Goal: Information Seeking & Learning: Learn about a topic

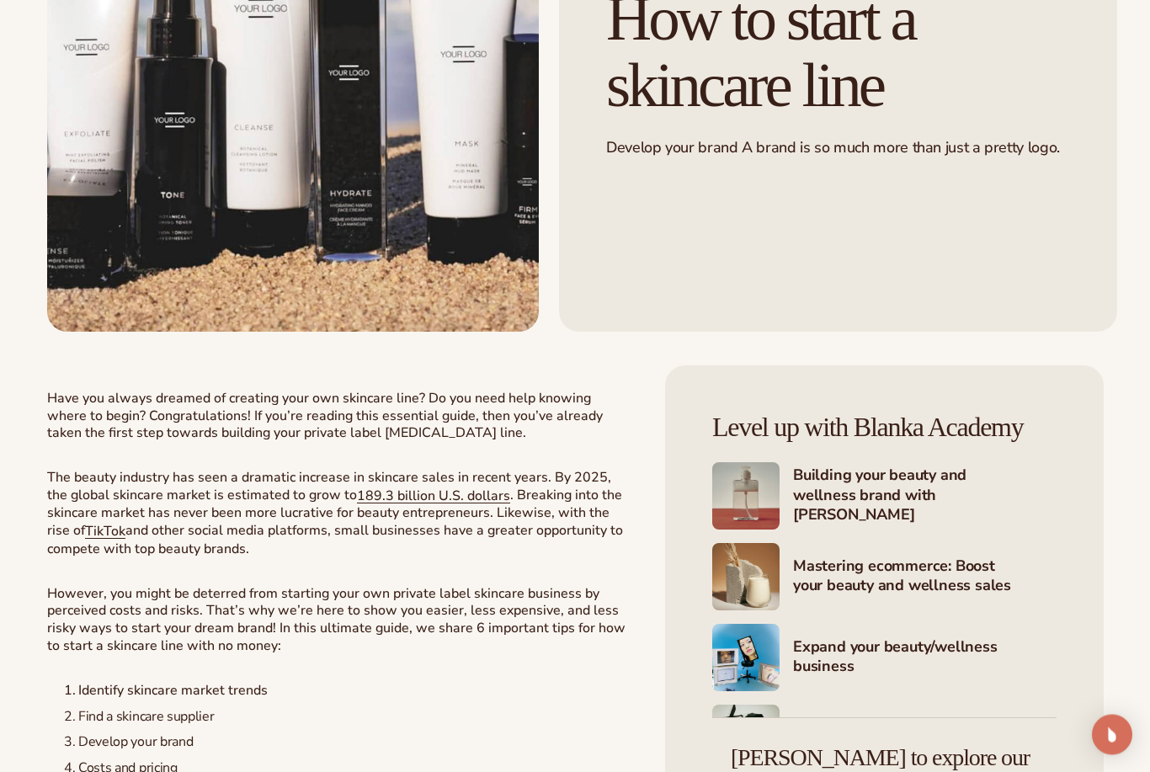
scroll to position [314, 0]
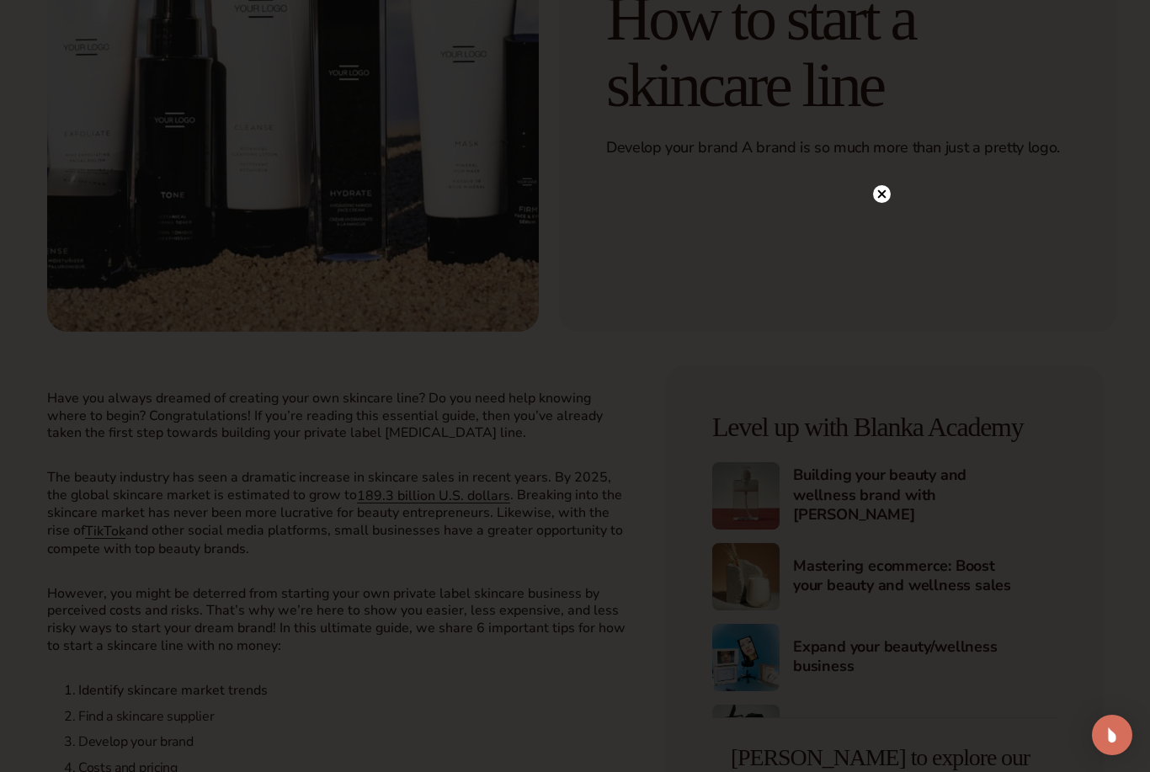
click at [887, 203] on circle at bounding box center [882, 194] width 18 height 18
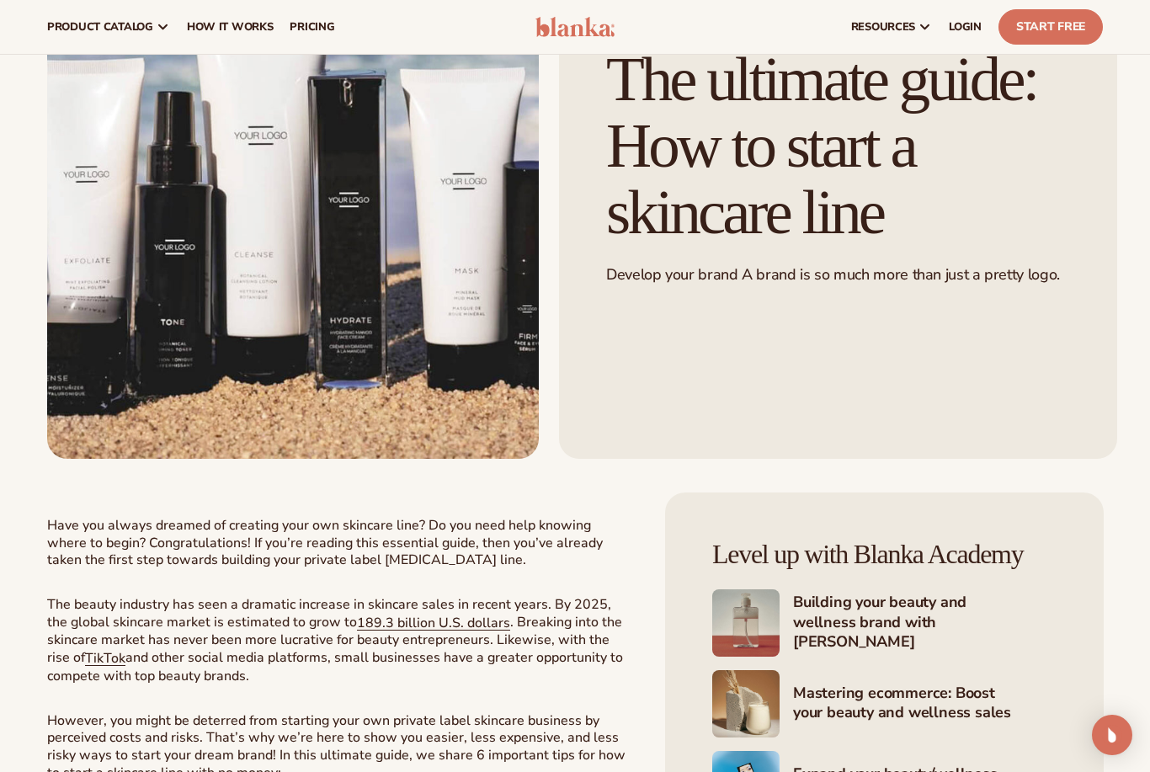
scroll to position [0, 0]
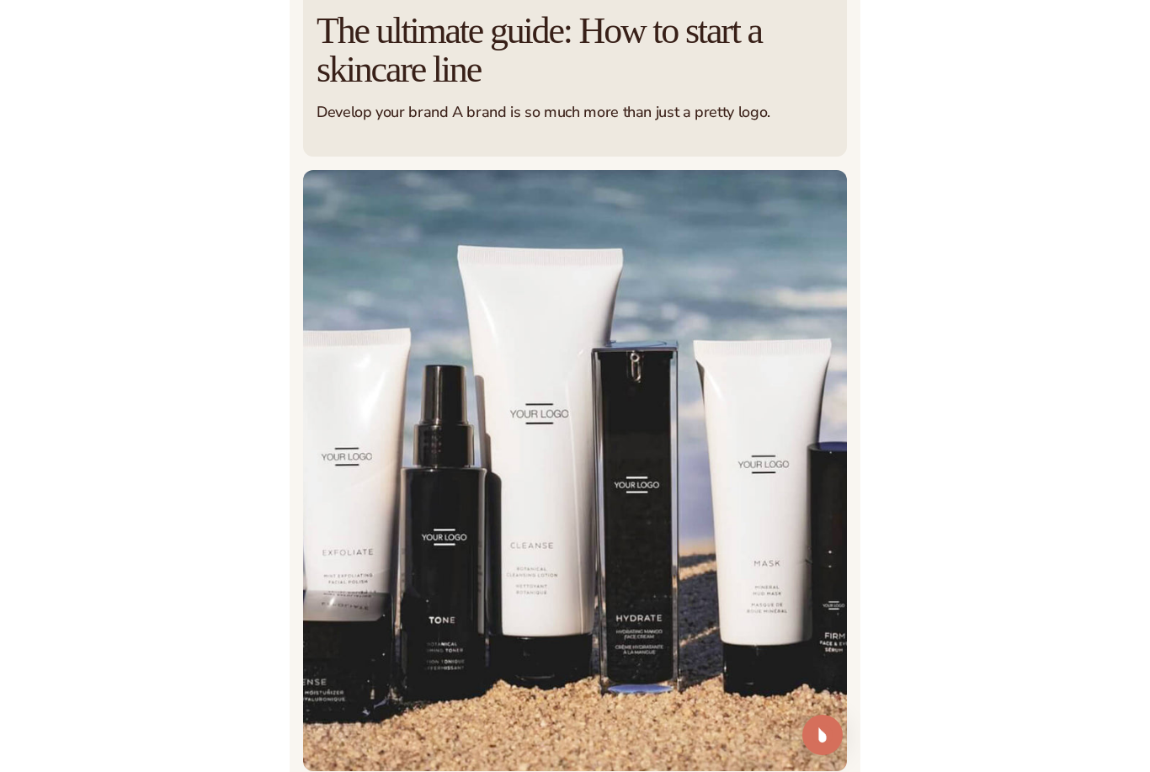
scroll to position [185, 0]
